Goal: Information Seeking & Learning: Compare options

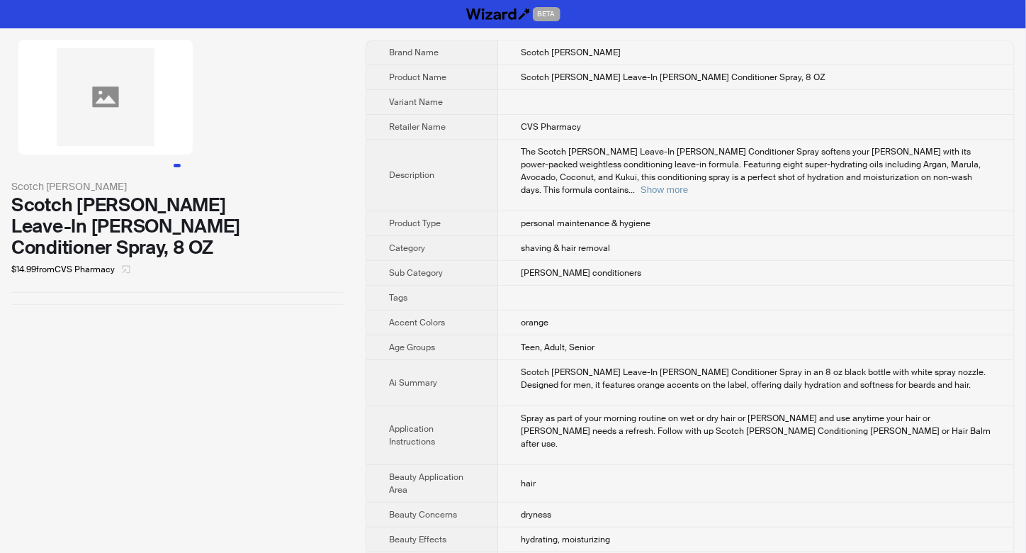
click at [125, 266] on icon "select" at bounding box center [127, 270] width 8 height 8
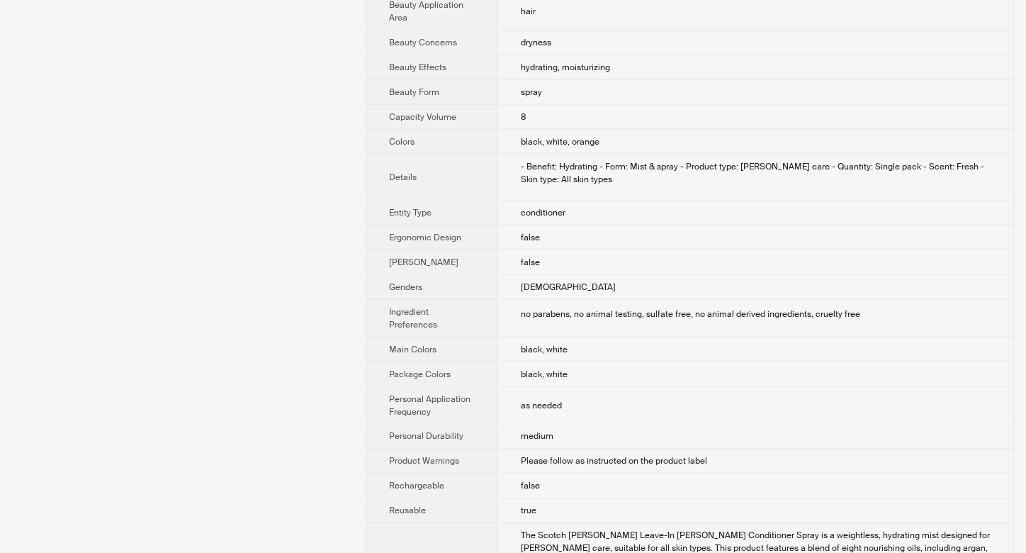
scroll to position [188, 0]
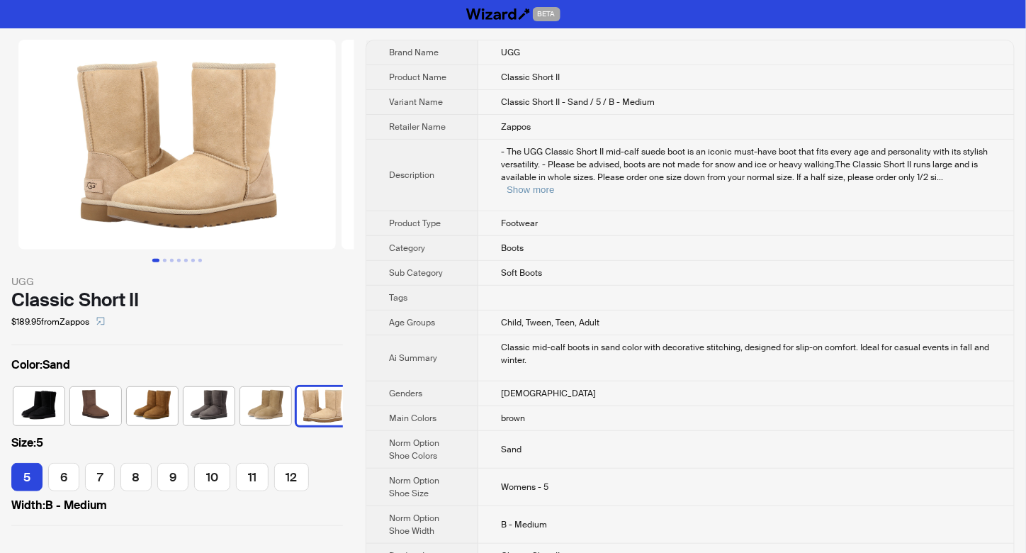
scroll to position [0, 9]
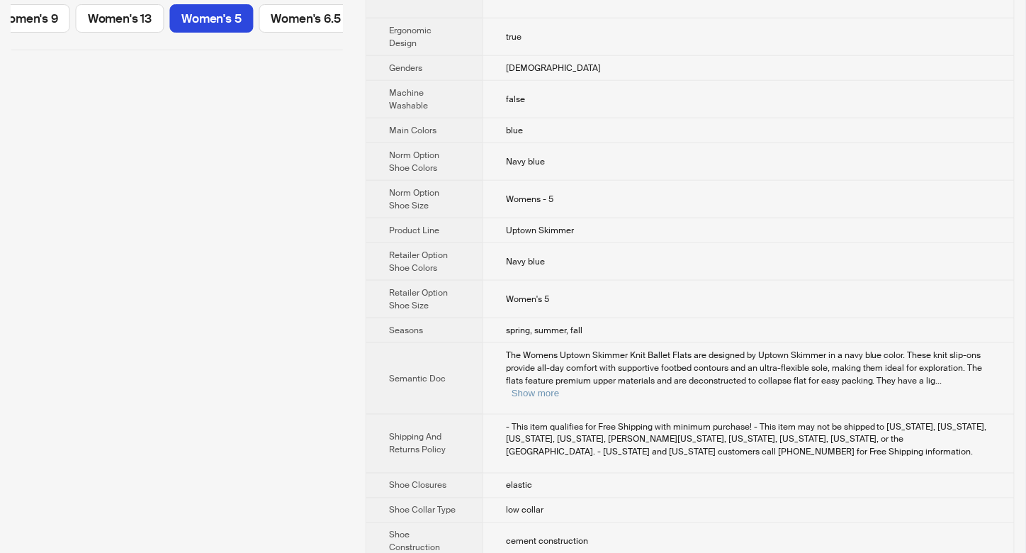
scroll to position [472, 0]
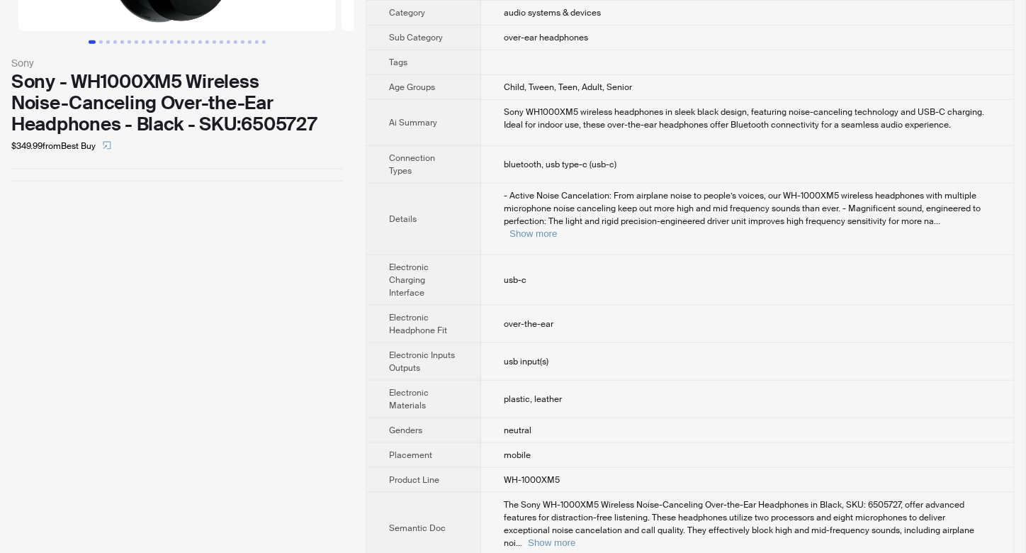
scroll to position [233, 0]
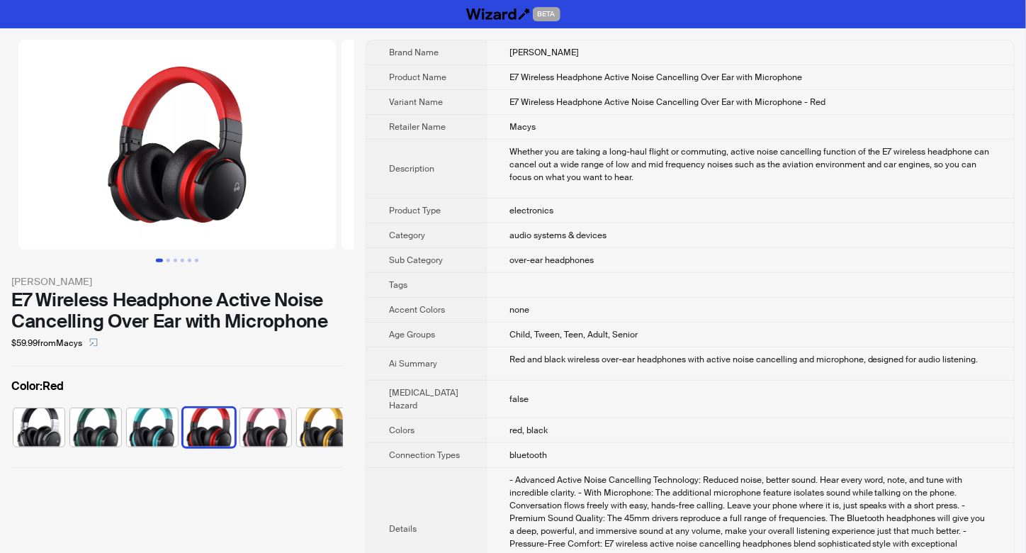
scroll to position [0, 9]
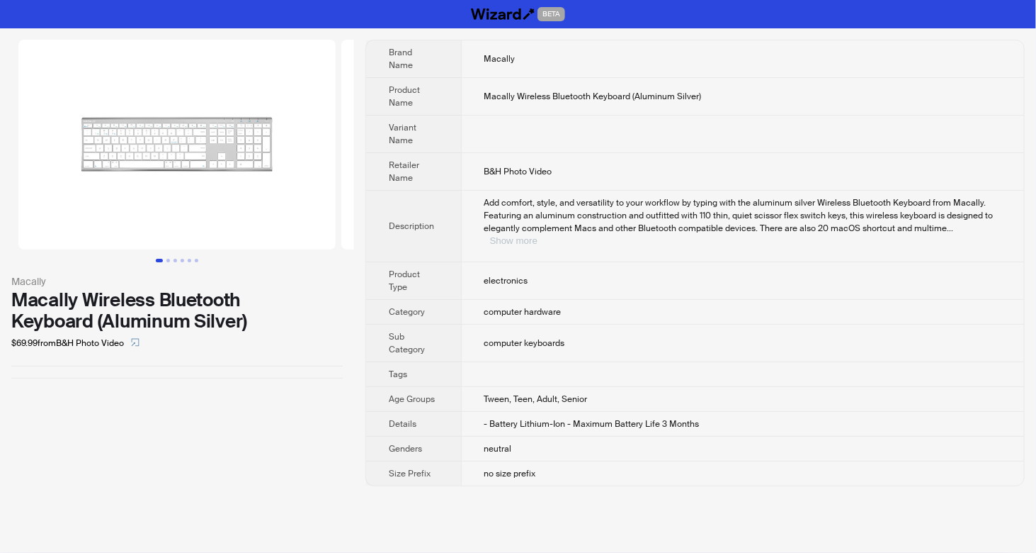
click at [538, 235] on button "Show more" at bounding box center [513, 240] width 47 height 11
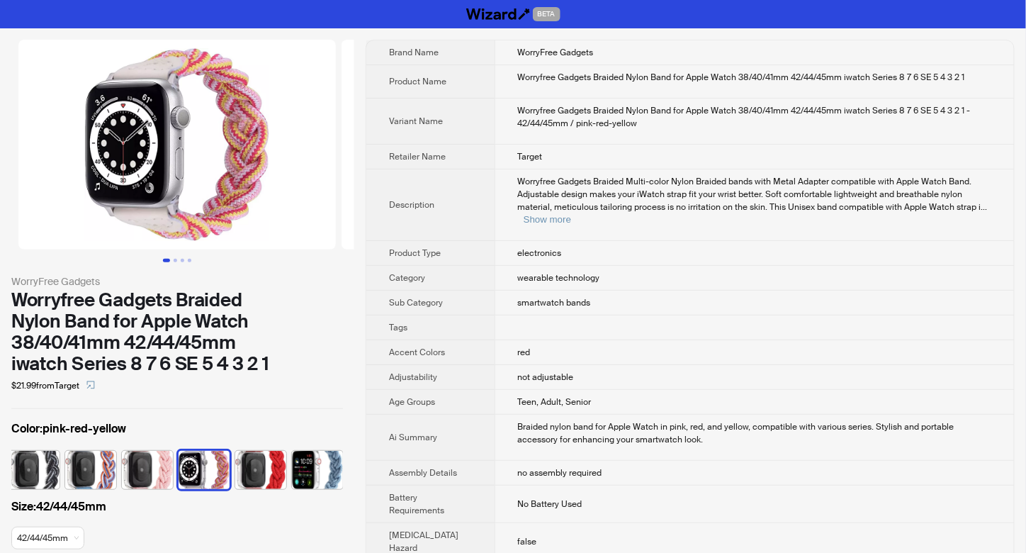
scroll to position [0, 65]
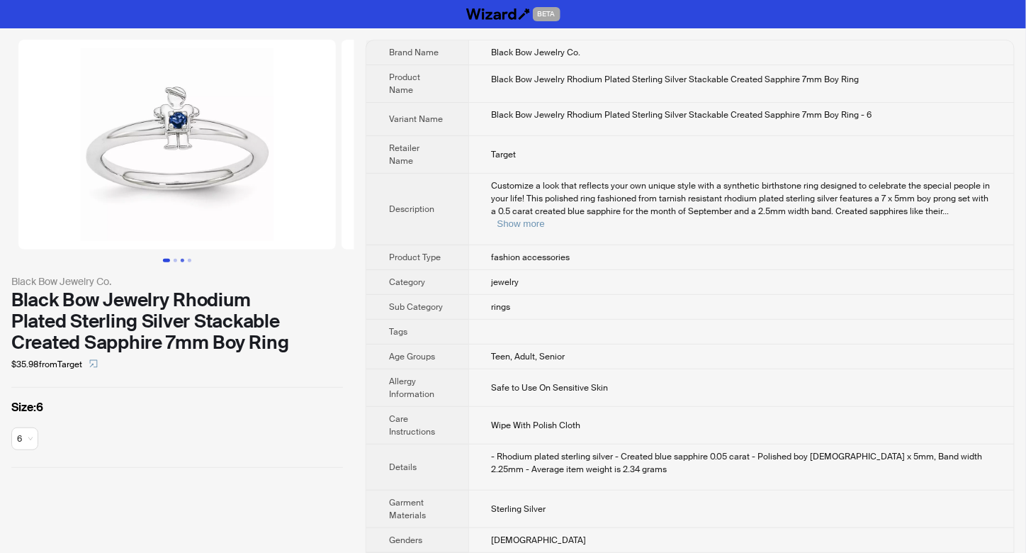
click at [181, 261] on button "Go to slide 3" at bounding box center [183, 261] width 4 height 4
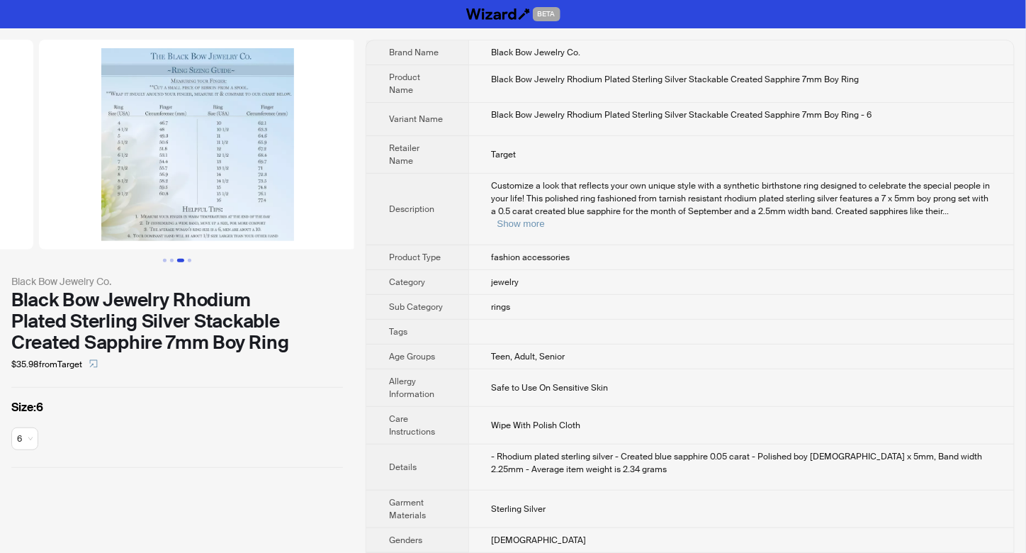
scroll to position [0, 646]
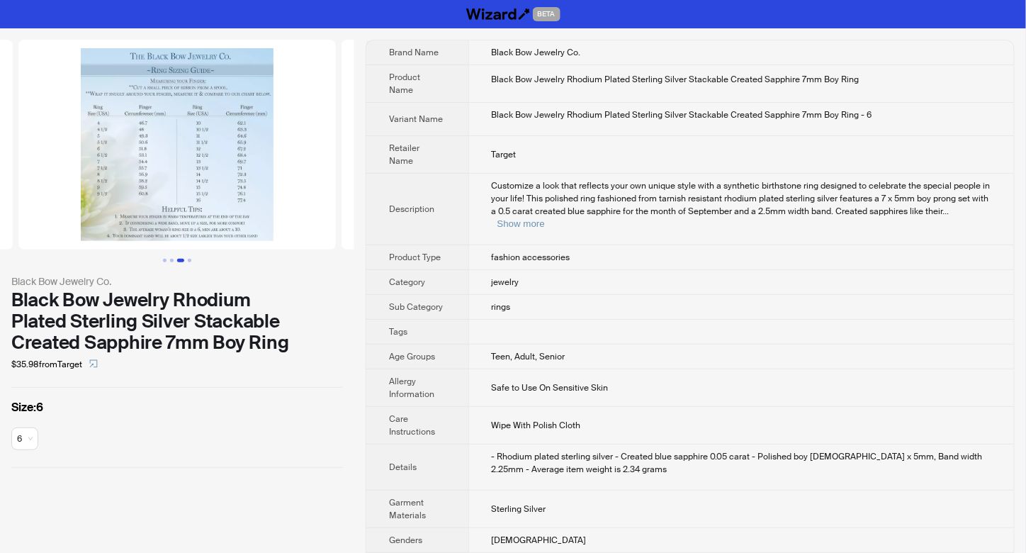
click at [183, 260] on button "Go to slide 3" at bounding box center [180, 261] width 7 height 4
click at [188, 261] on button "Go to slide 4" at bounding box center [190, 261] width 4 height 4
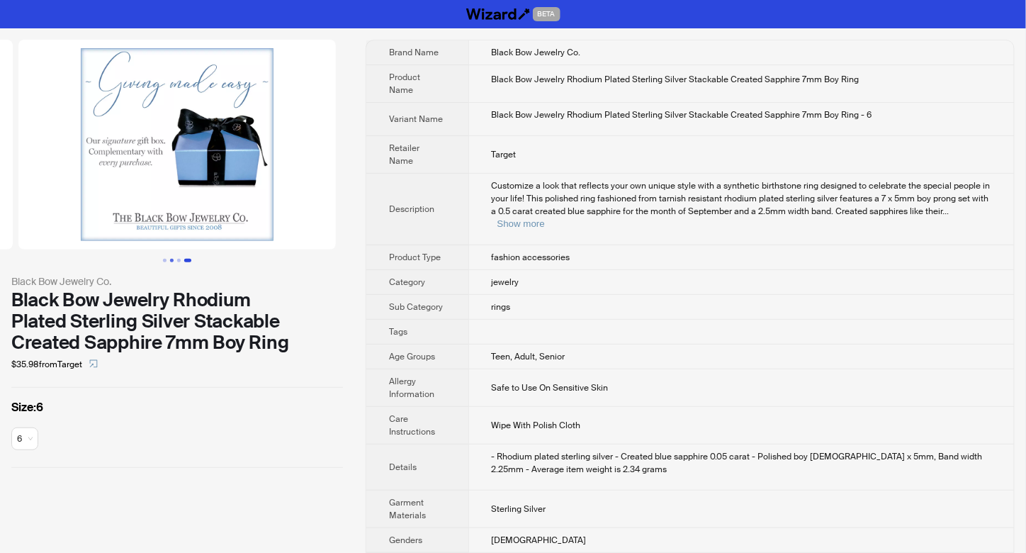
click at [170, 262] on button "Go to slide 2" at bounding box center [172, 261] width 4 height 4
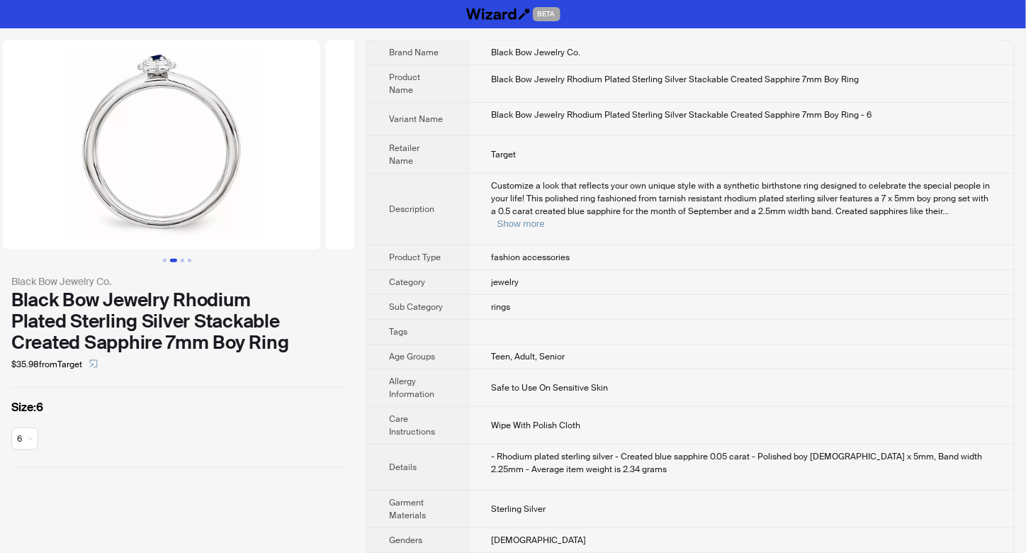
scroll to position [0, 323]
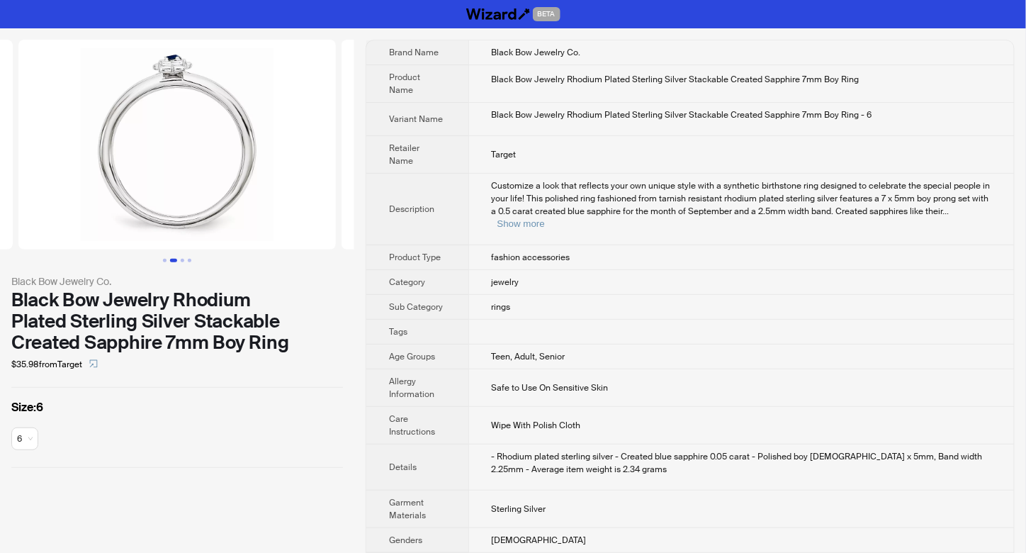
click at [159, 259] on ul at bounding box center [177, 261] width 354 height 4
click at [164, 259] on button "Go to slide 1" at bounding box center [165, 261] width 4 height 4
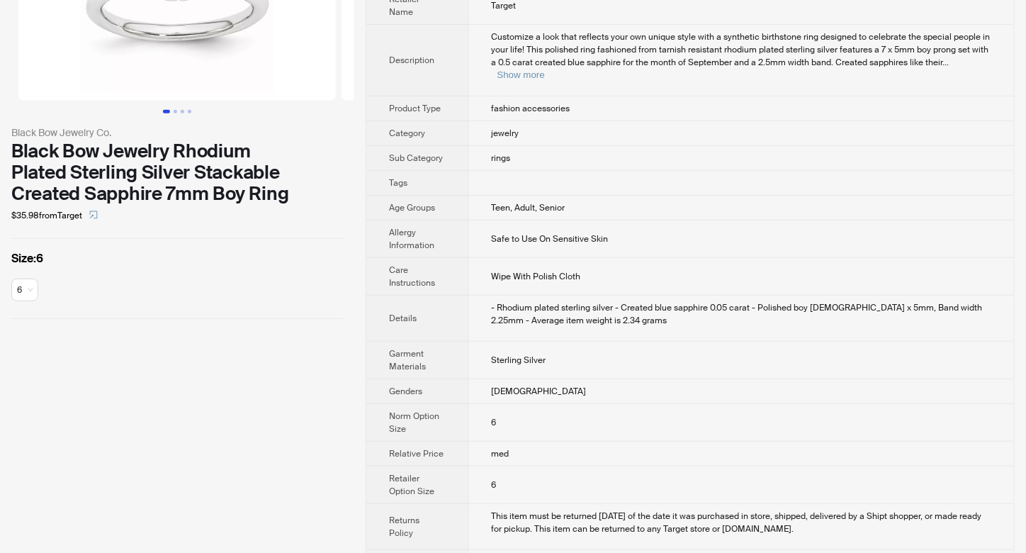
scroll to position [150, 0]
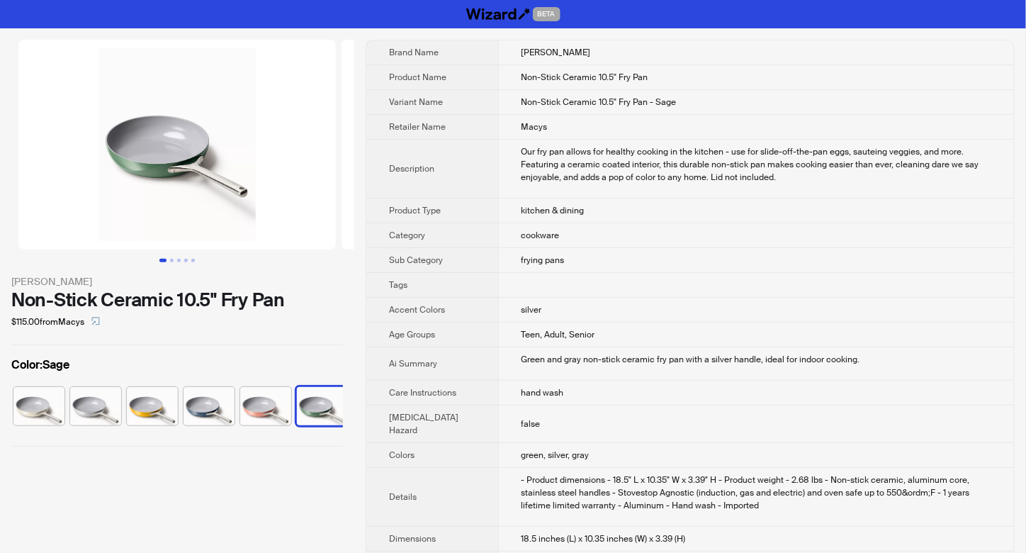
scroll to position [0, 9]
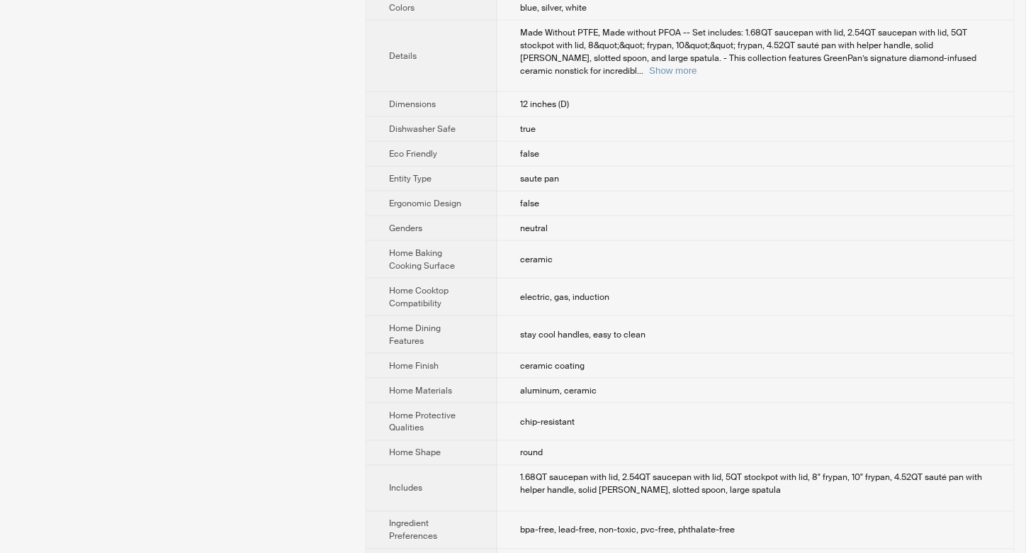
scroll to position [23, 0]
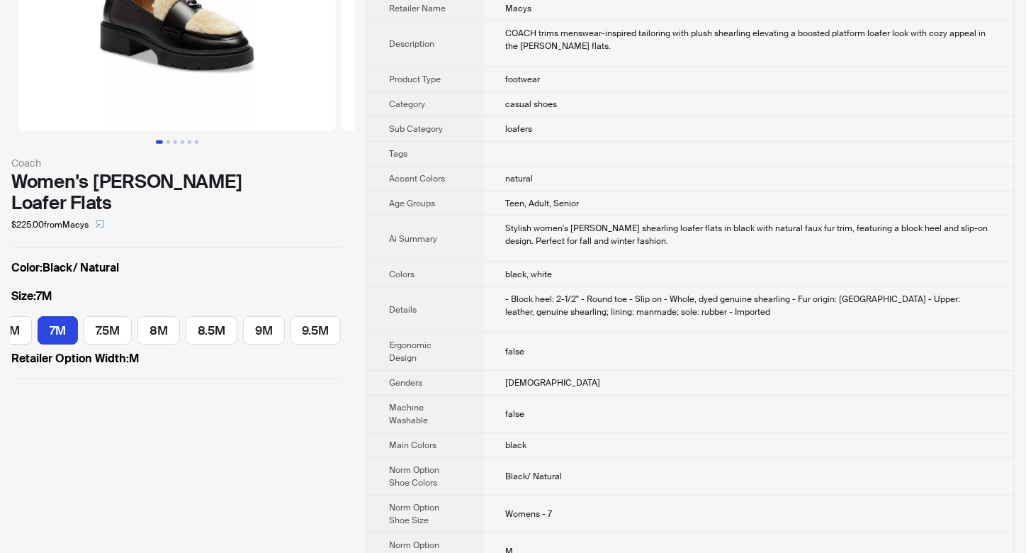
scroll to position [94, 0]
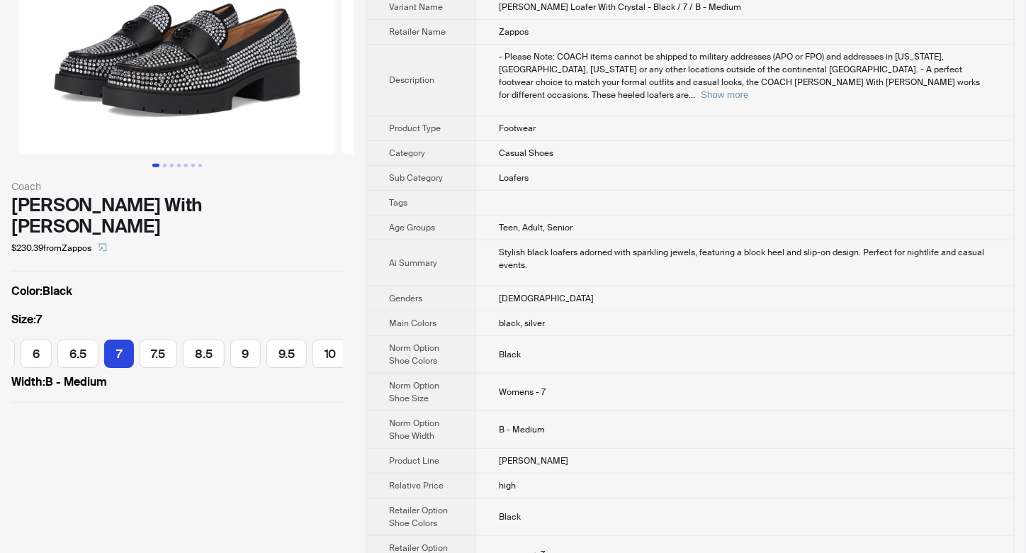
scroll to position [94, 0]
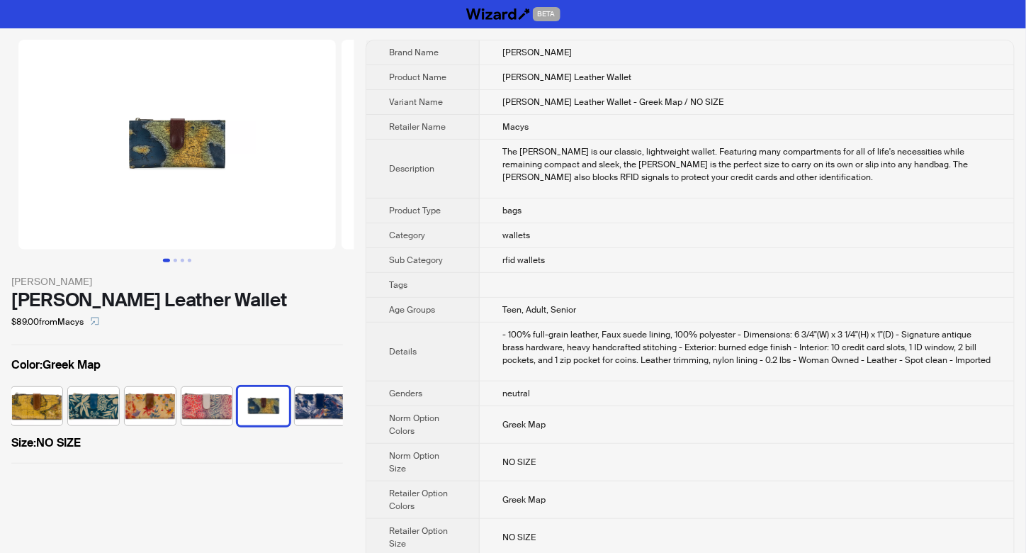
scroll to position [0, 122]
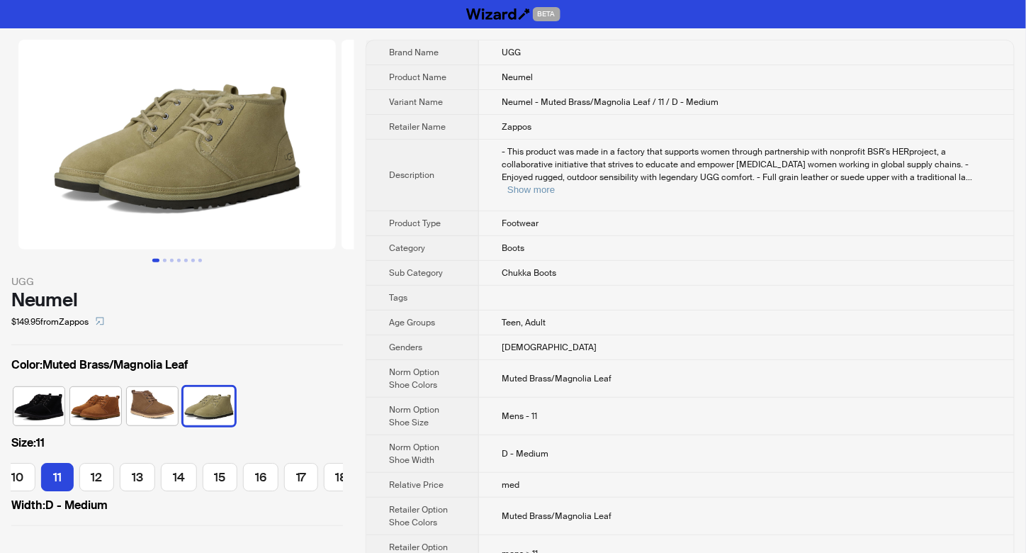
scroll to position [0, 198]
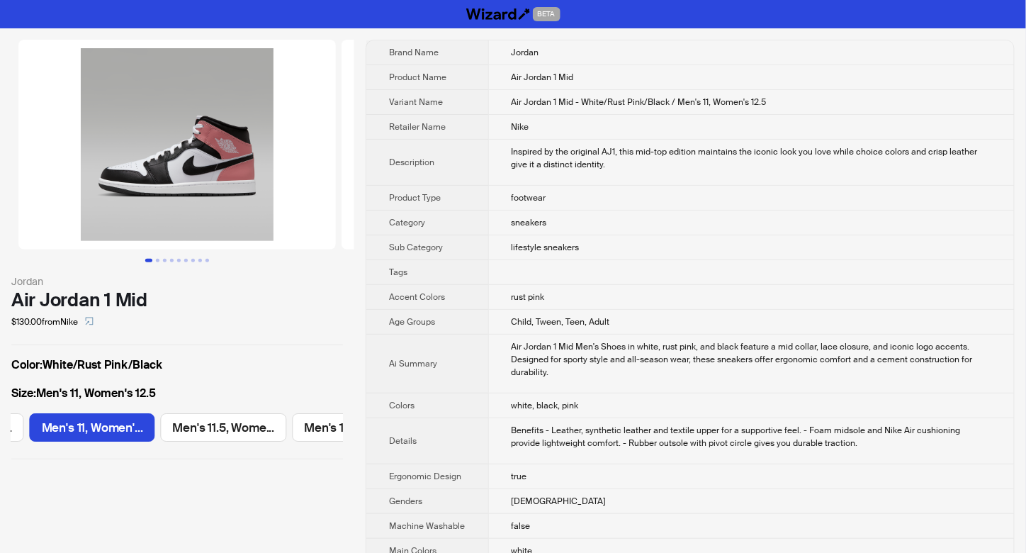
scroll to position [283, 0]
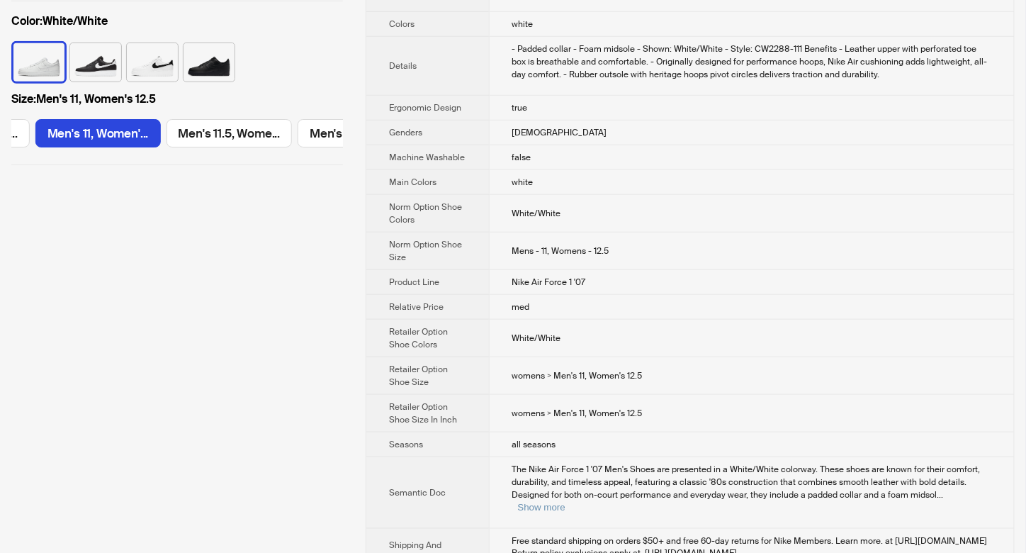
scroll to position [378, 0]
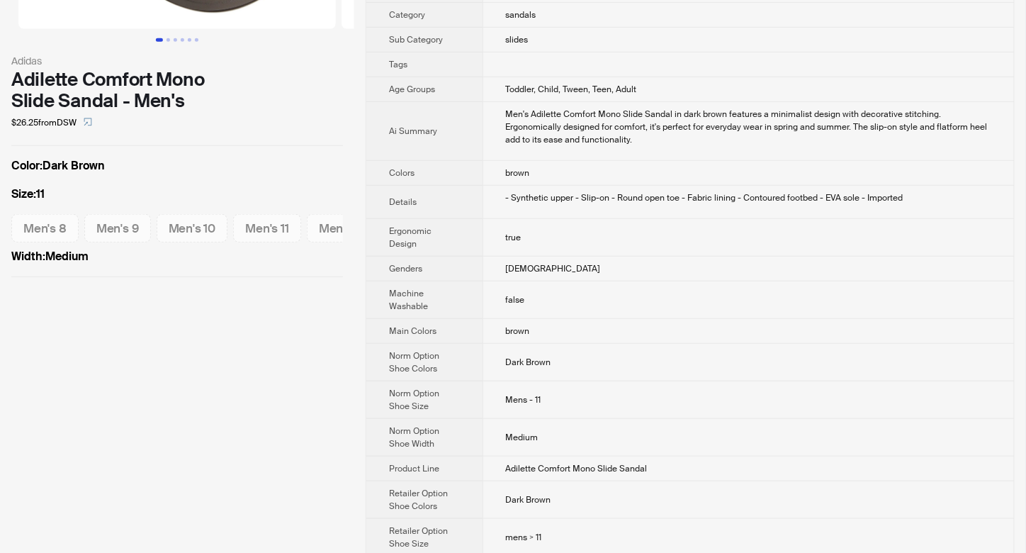
scroll to position [283, 0]
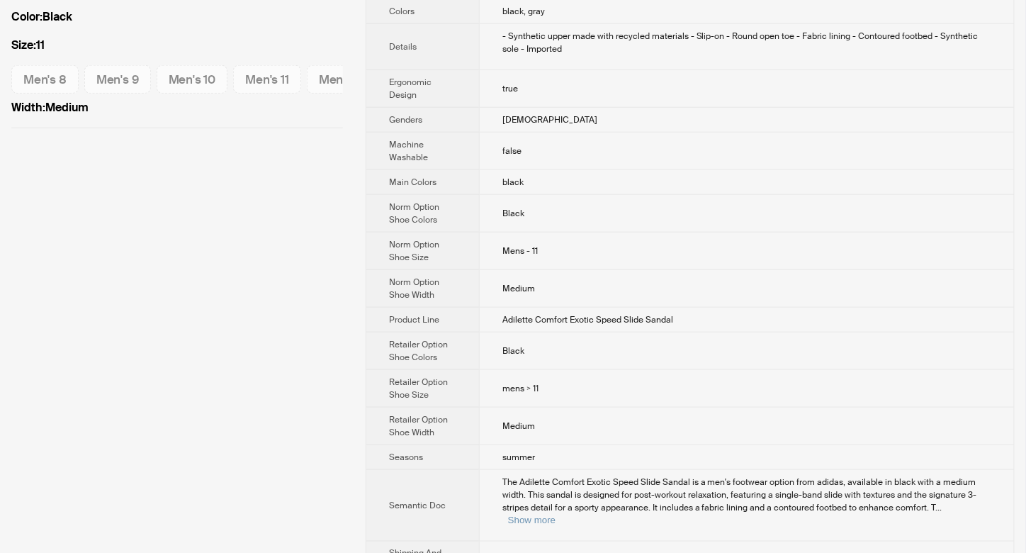
scroll to position [378, 0]
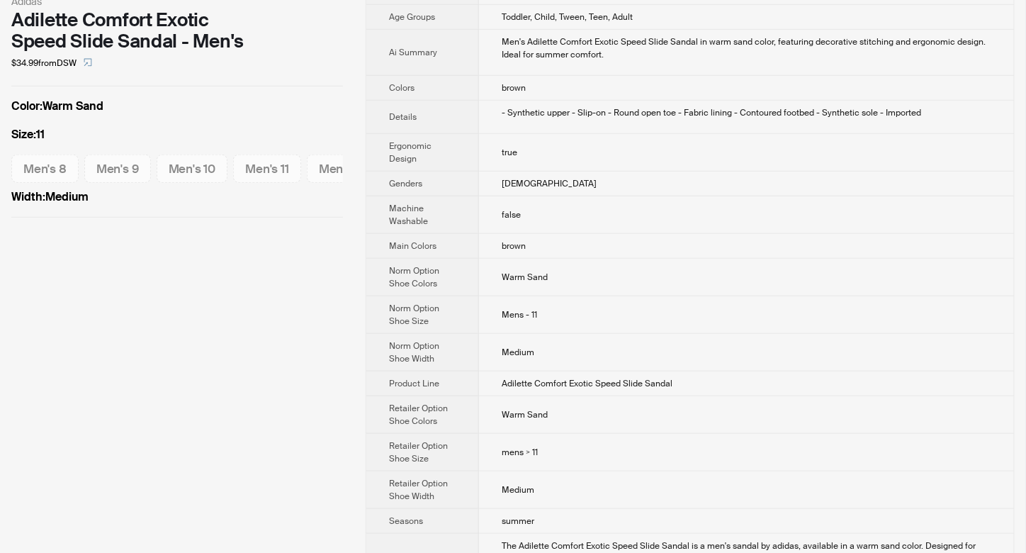
scroll to position [283, 0]
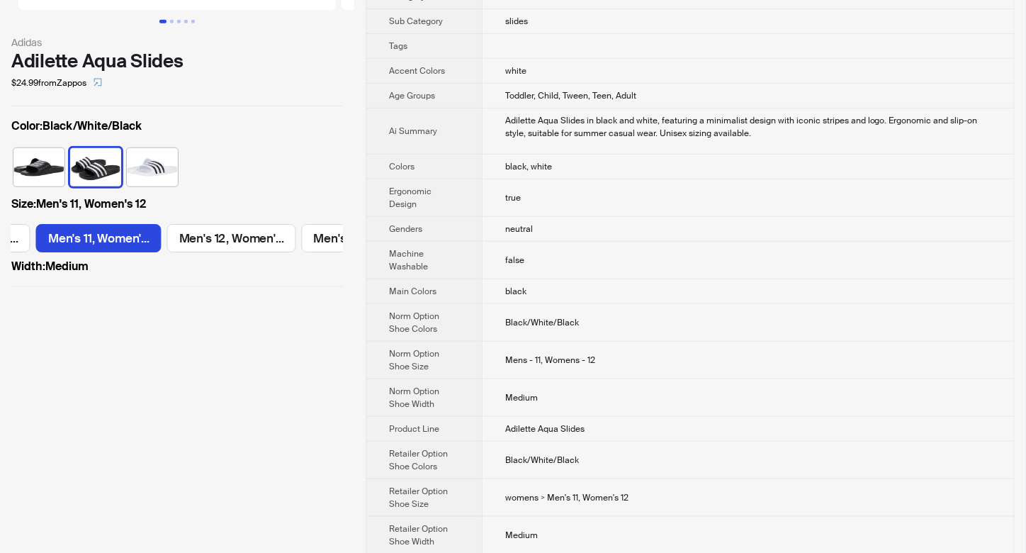
scroll to position [283, 0]
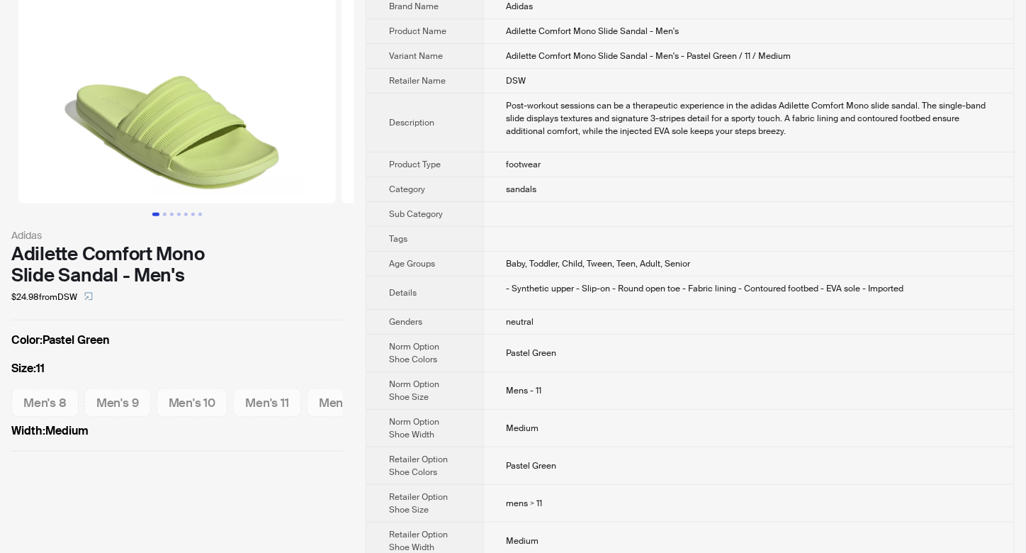
scroll to position [94, 0]
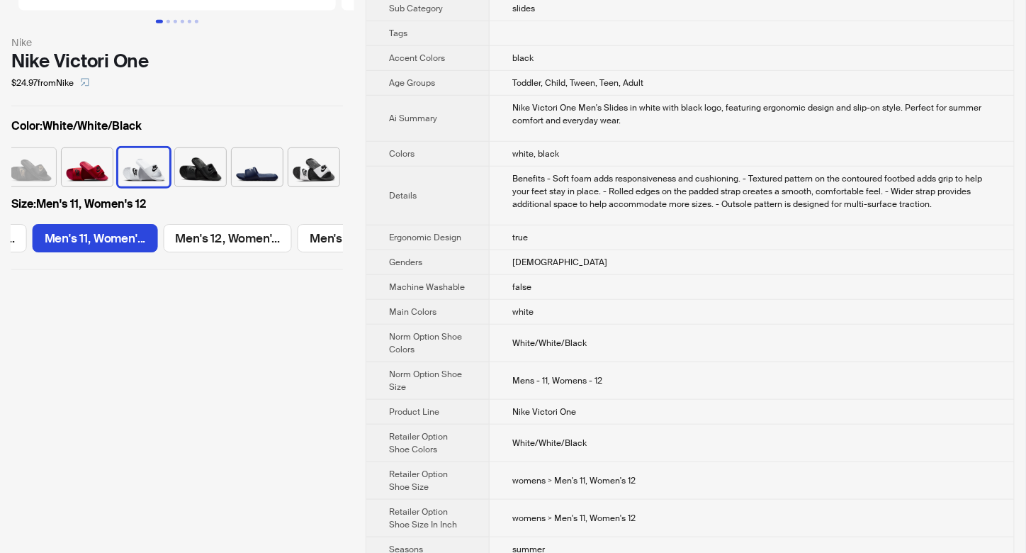
scroll to position [283, 0]
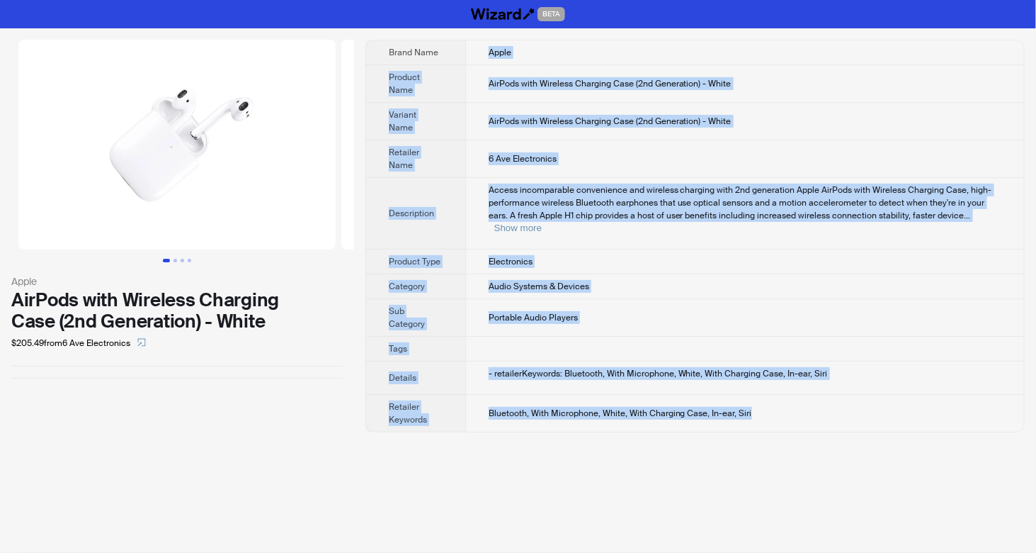
drag, startPoint x: 484, startPoint y: 47, endPoint x: 752, endPoint y: 382, distance: 428.8
click at [752, 382] on tbody "Brand Name Apple Product Name AirPods with Wireless Charging Case (2nd Generati…" at bounding box center [695, 235] width 658 height 391
copy tbody "Apple Product Name AirPods with Wireless Charging Case (2nd Generation) - White…"
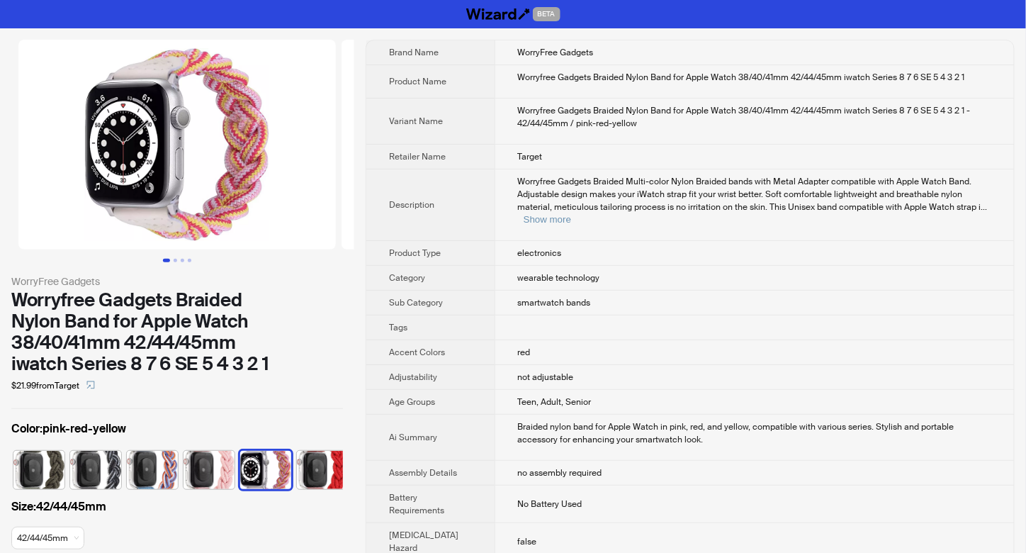
scroll to position [0, 65]
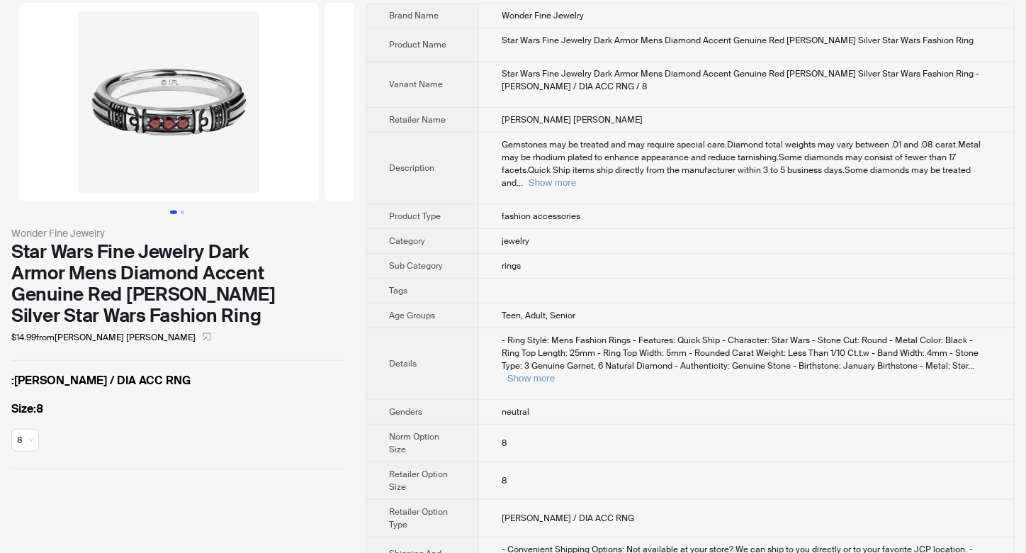
scroll to position [72, 0]
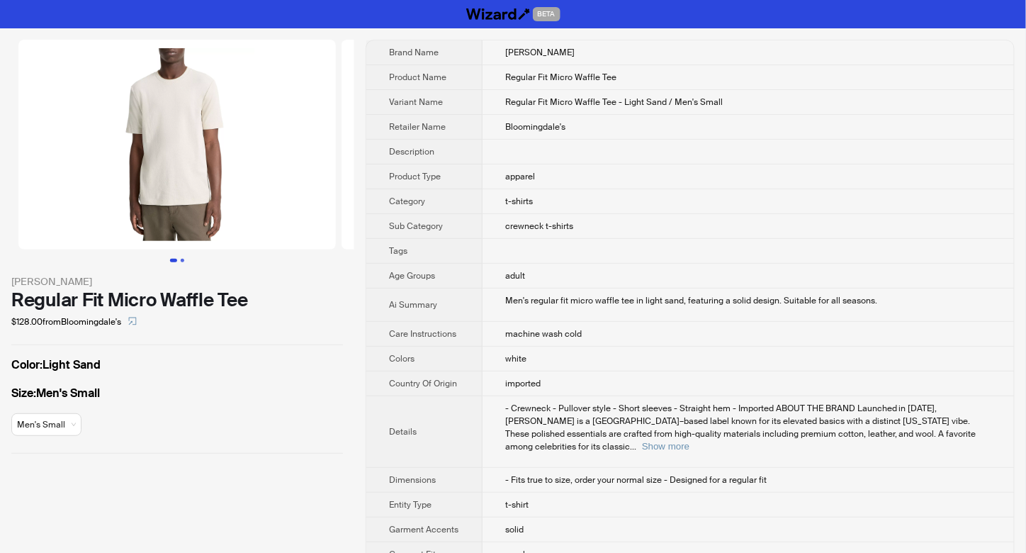
click at [183, 259] on button "Go to slide 2" at bounding box center [183, 261] width 4 height 4
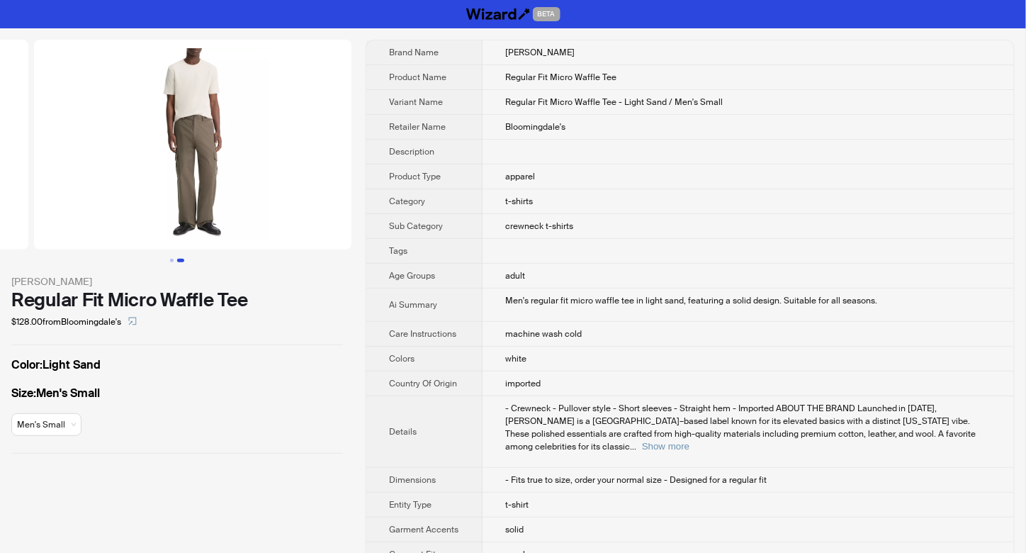
scroll to position [0, 323]
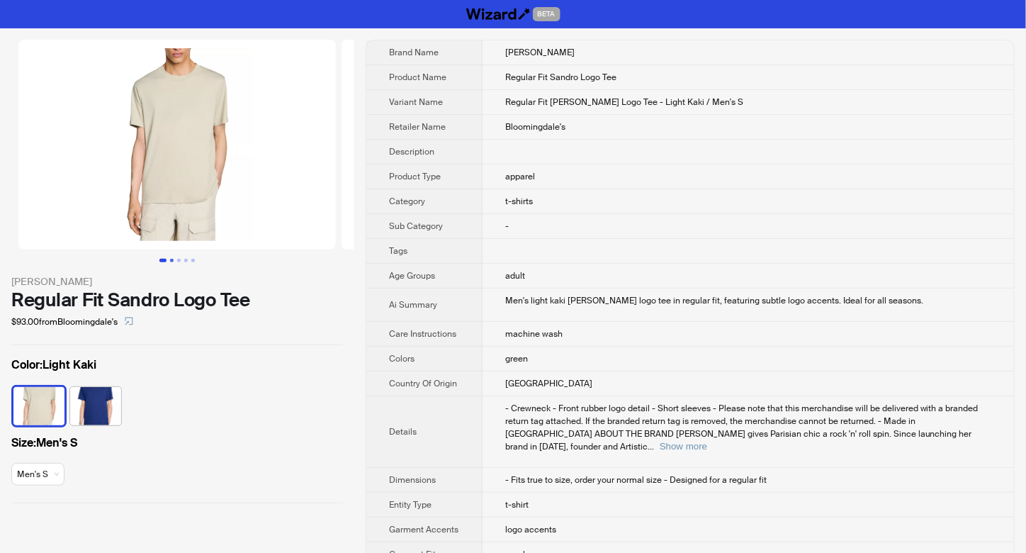
click at [174, 259] on button "Go to slide 2" at bounding box center [172, 261] width 4 height 4
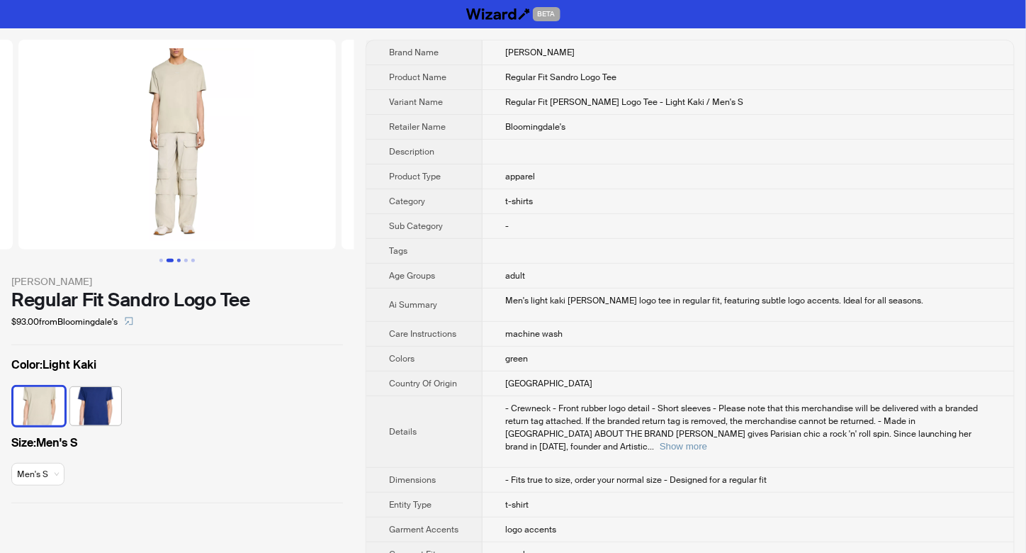
click at [178, 259] on button "Go to slide 3" at bounding box center [179, 261] width 4 height 4
click at [185, 260] on button "Go to slide 4" at bounding box center [186, 261] width 4 height 4
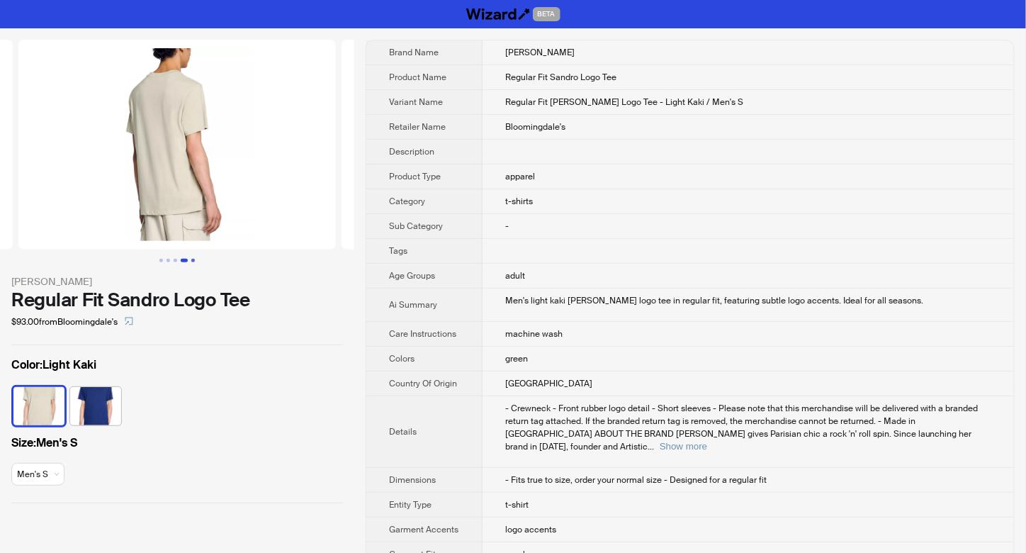
click at [191, 261] on button "Go to slide 5" at bounding box center [193, 261] width 4 height 4
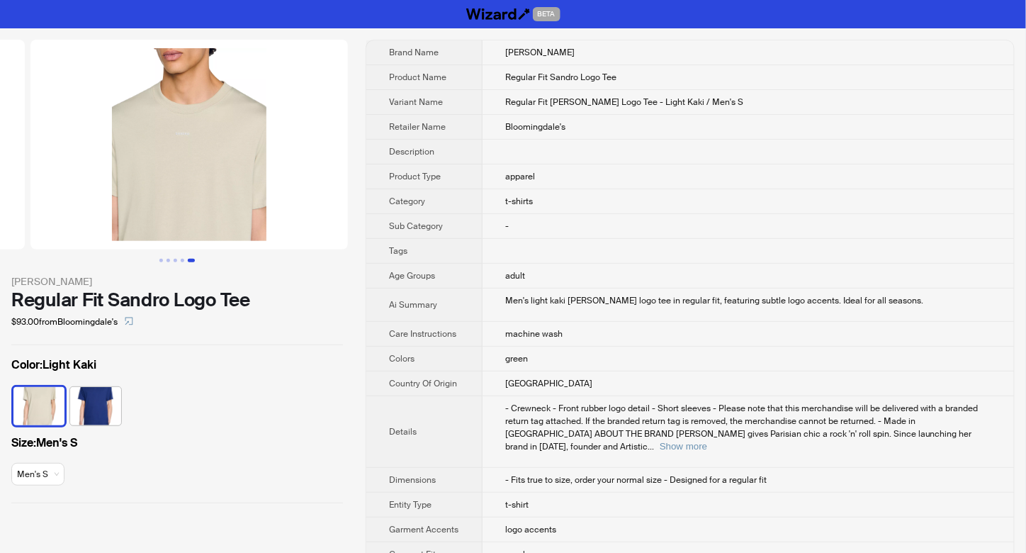
scroll to position [0, 1292]
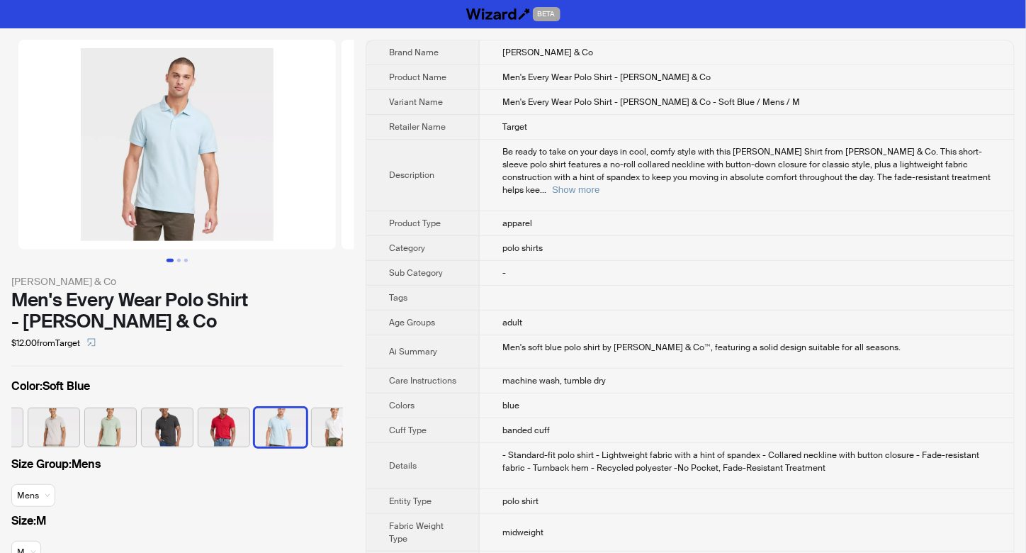
scroll to position [0, 235]
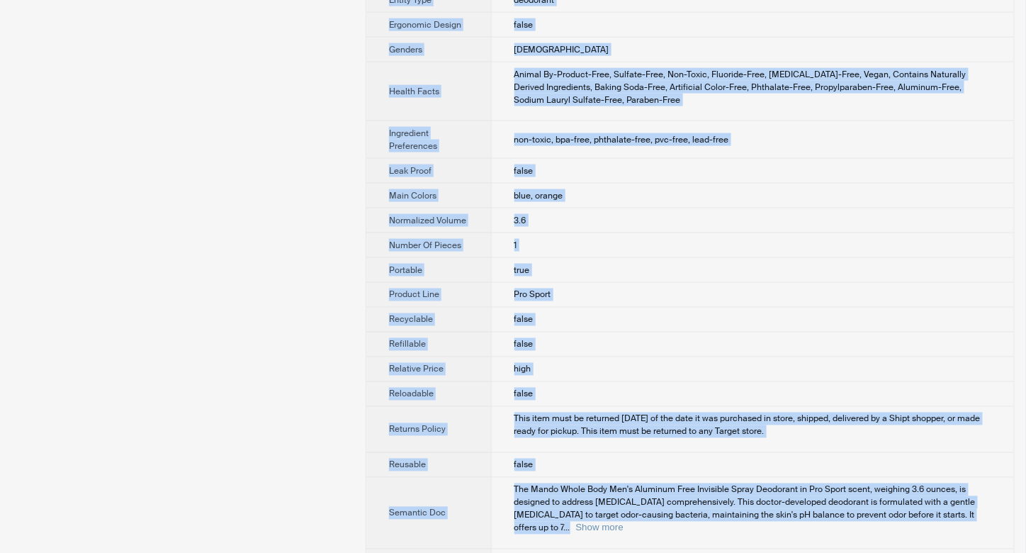
scroll to position [706, 0]
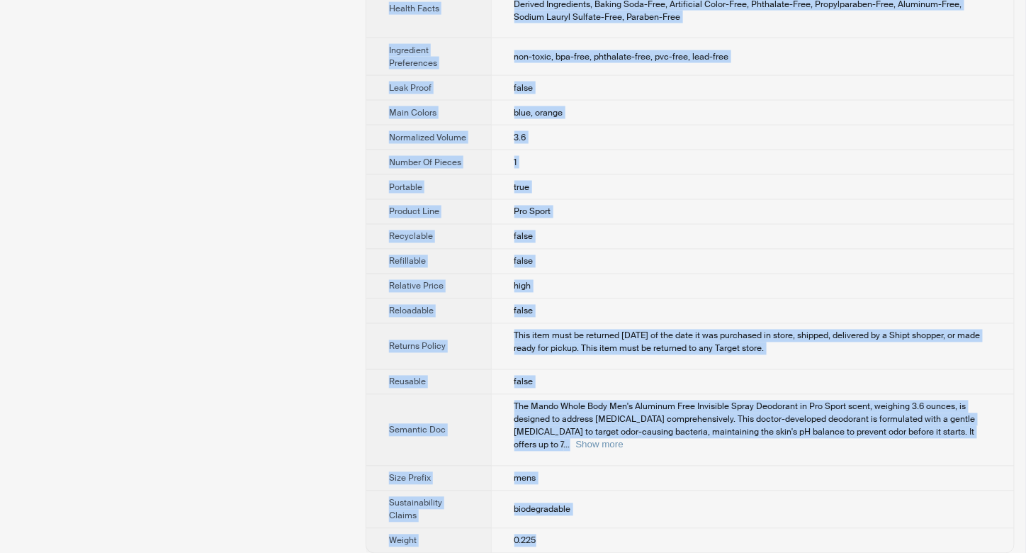
drag, startPoint x: 494, startPoint y: 46, endPoint x: 564, endPoint y: 535, distance: 493.7
copy tbody "Lorem Ipsumdo Sita Conse Adipi Elit Sed'd Eiusmodt Inci Utlaboree Dolor Magnaal…"
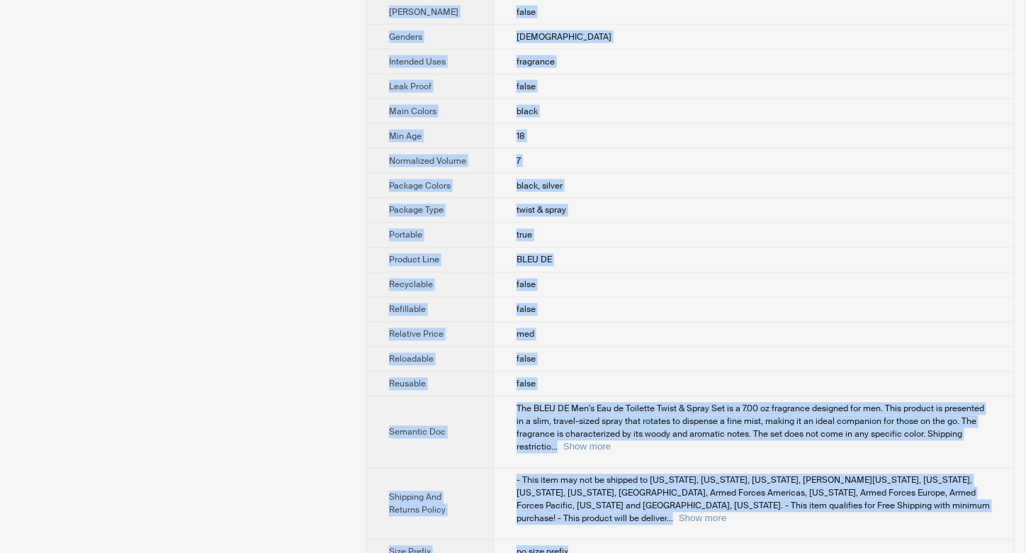
scroll to position [763, 0]
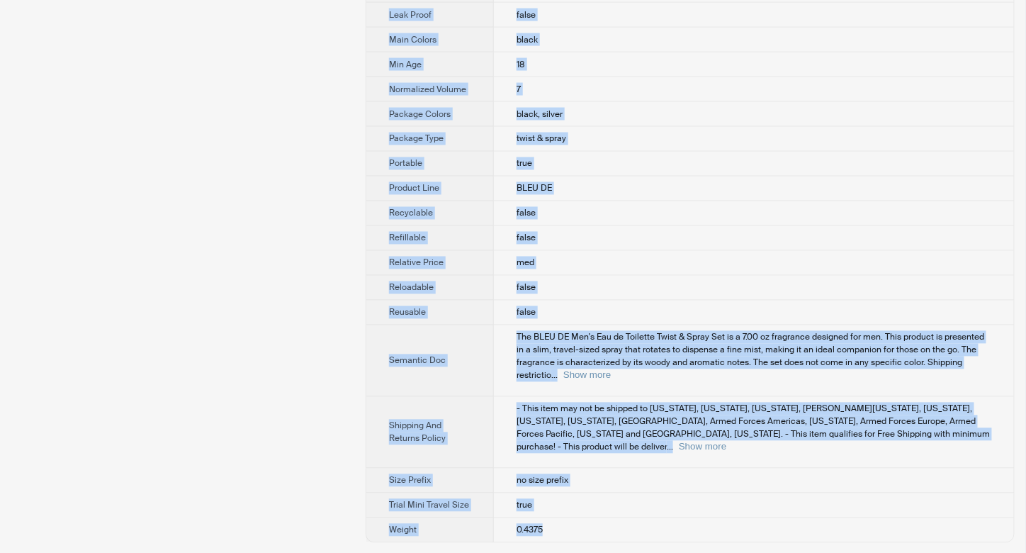
drag, startPoint x: 492, startPoint y: 46, endPoint x: 563, endPoint y: 533, distance: 492.5
copy tbody "CHANEL Product Name Eau de Toilette Twist & Spray Set Variant Name 7.00 oz Reta…"
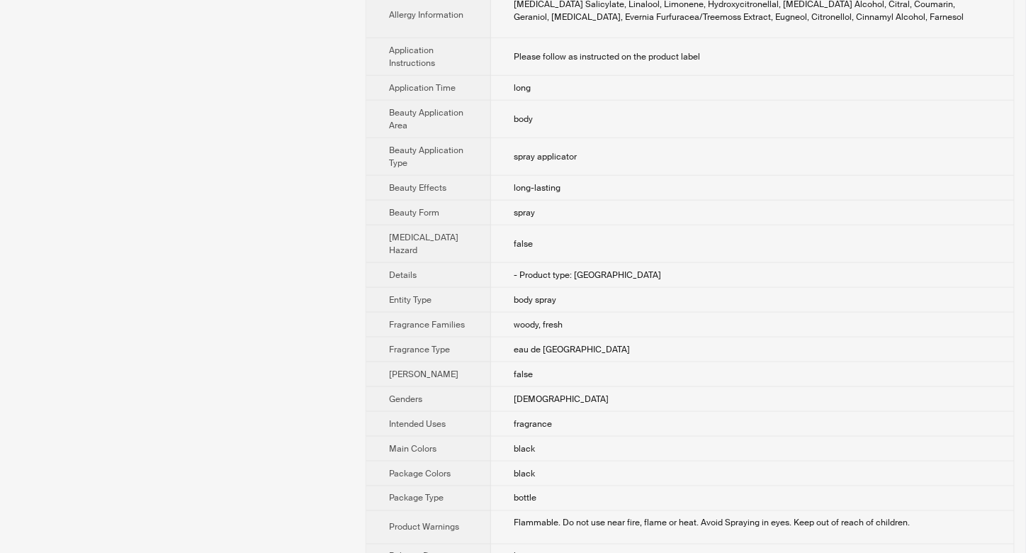
scroll to position [133, 0]
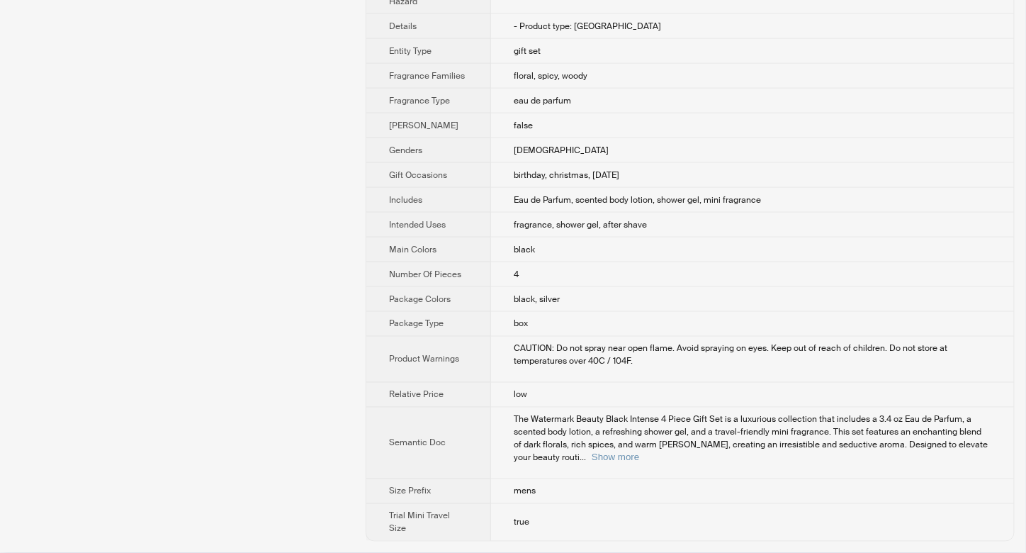
scroll to position [593, 0]
